Goal: Information Seeking & Learning: Understand process/instructions

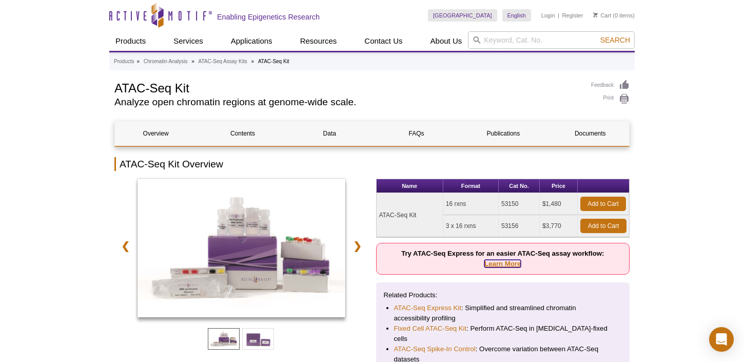
click at [507, 263] on link "Learn More" at bounding box center [502, 264] width 36 height 8
click at [502, 263] on link "Learn More" at bounding box center [502, 264] width 36 height 8
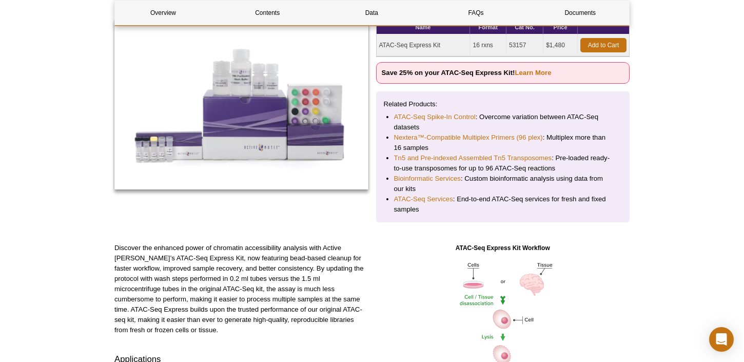
scroll to position [230, 0]
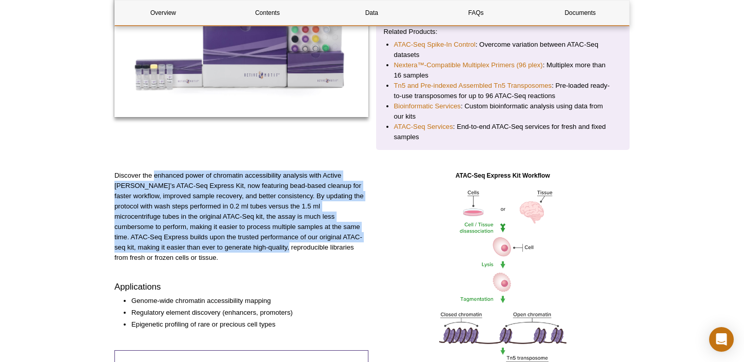
drag, startPoint x: 203, startPoint y: 250, endPoint x: 154, endPoint y: 173, distance: 91.5
click at [154, 173] on p "Discover the enhanced power of chromatin accessibility analysis with Active [PE…" at bounding box center [241, 216] width 254 height 92
click at [204, 203] on p "Discover the enhanced power of chromatin accessibility analysis with Active [PE…" at bounding box center [241, 216] width 254 height 92
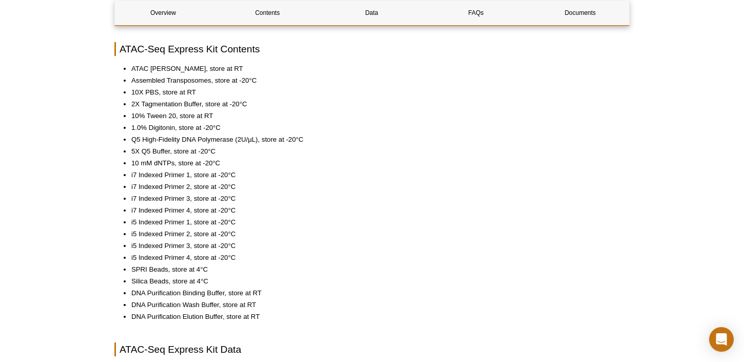
scroll to position [934, 0]
drag, startPoint x: 131, startPoint y: 173, endPoint x: 248, endPoint y: 172, distance: 117.0
click at [248, 172] on li "i7 Indexed Primer 1, store at -20°C" at bounding box center [375, 174] width 488 height 10
click at [249, 172] on li "i7 Indexed Primer 1, store at -20°C" at bounding box center [375, 174] width 488 height 10
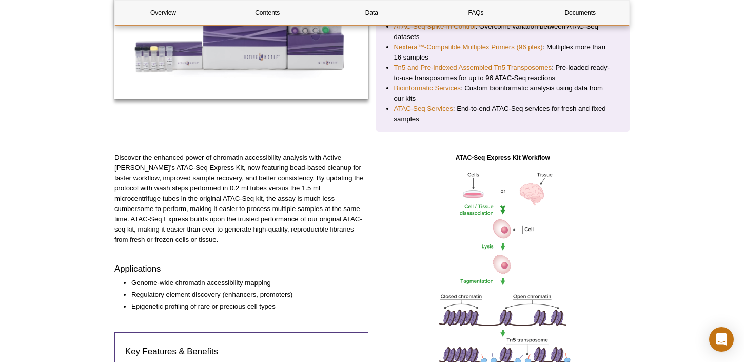
scroll to position [127, 0]
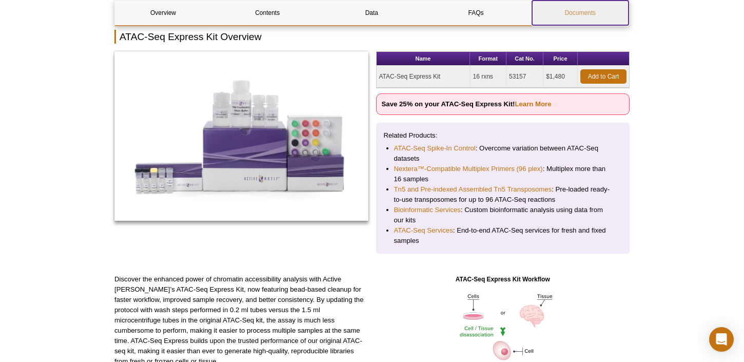
click at [572, 11] on link "Documents" at bounding box center [580, 13] width 96 height 25
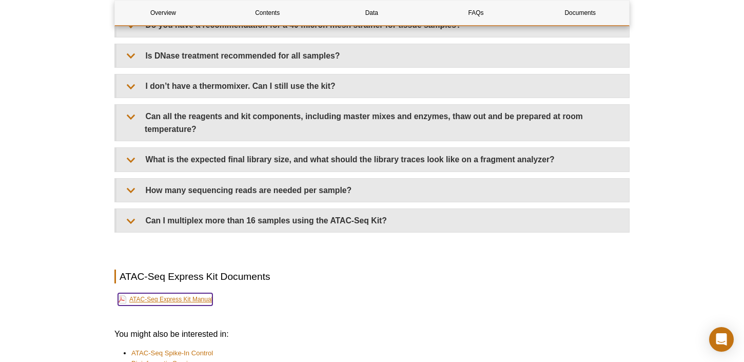
click at [179, 293] on link "ATAC-Seq Express Kit Manual" at bounding box center [165, 299] width 94 height 12
